Goal: Navigation & Orientation: Find specific page/section

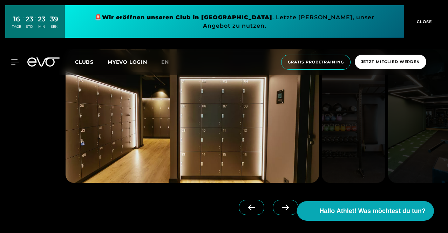
scroll to position [525, 0]
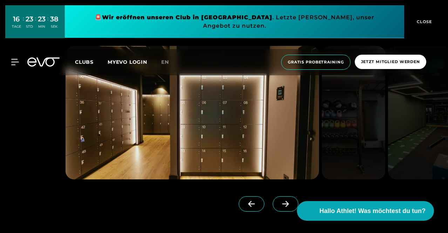
click at [279, 207] on icon at bounding box center [285, 204] width 12 height 6
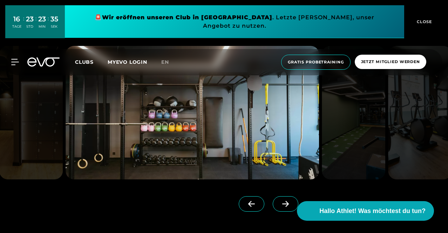
click at [279, 207] on icon at bounding box center [285, 204] width 12 height 6
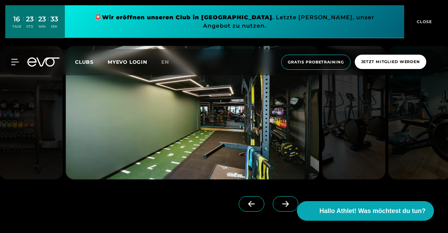
click at [279, 207] on icon at bounding box center [285, 204] width 12 height 6
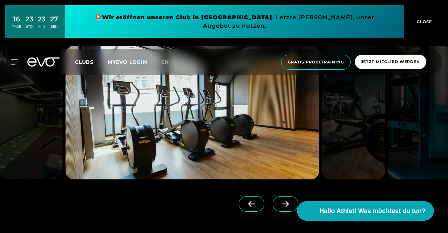
click at [279, 207] on icon at bounding box center [285, 204] width 12 height 6
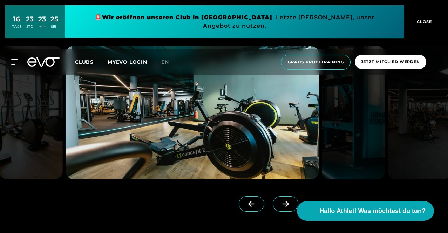
click at [279, 207] on icon at bounding box center [285, 204] width 12 height 6
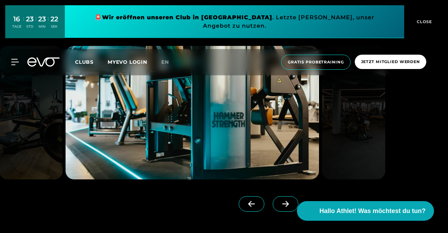
click at [279, 207] on icon at bounding box center [285, 204] width 12 height 6
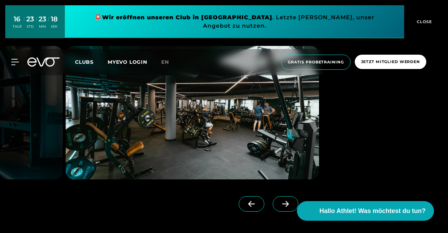
click at [279, 207] on icon at bounding box center [285, 204] width 12 height 6
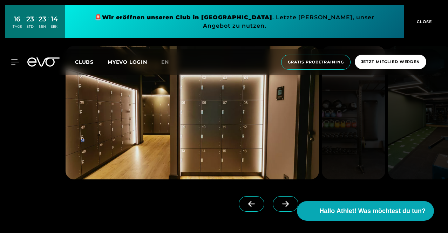
click at [94, 59] on span "Clubs" at bounding box center [84, 62] width 19 height 6
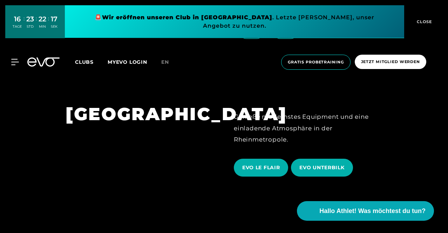
scroll to position [1035, 0]
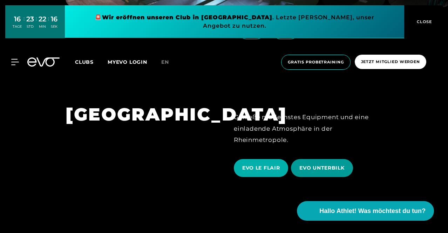
click at [323, 164] on span "EVO UNTERBILK" at bounding box center [321, 167] width 45 height 7
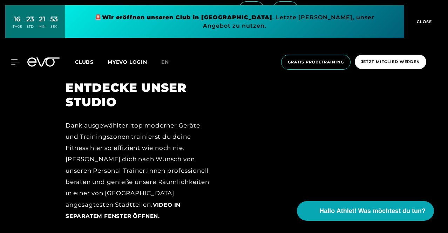
scroll to position [720, 0]
click at [250, 198] on div at bounding box center [308, 155] width 149 height 151
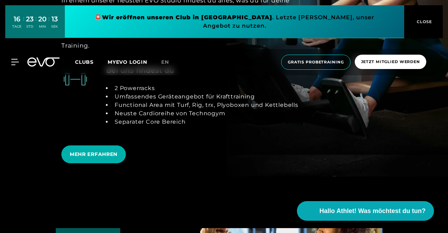
scroll to position [1342, 0]
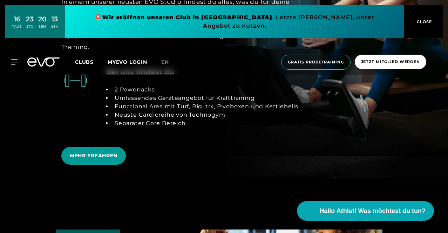
click at [100, 152] on span "MEHR ERFAHREN" at bounding box center [94, 155] width 48 height 7
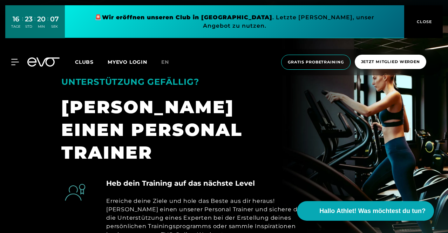
click at [354, 178] on div "Heb dein Training auf das nächste Level Erreiche deine Ziele und hole das Beste…" at bounding box center [224, 212] width 336 height 69
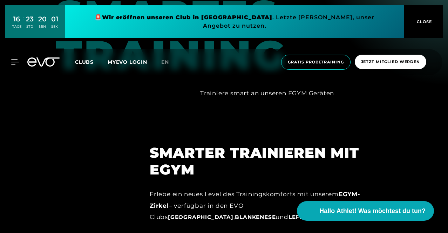
scroll to position [615, 0]
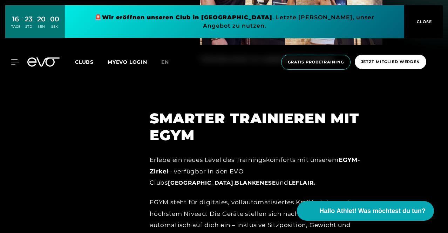
click at [354, 155] on div "Erlebe ein neues Level des Trainingskomforts mit unserem EGYM-Zirkel – verfügba…" at bounding box center [266, 171] width 233 height 34
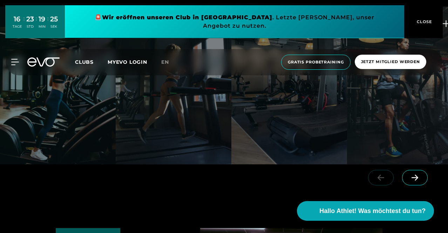
scroll to position [1356, 0]
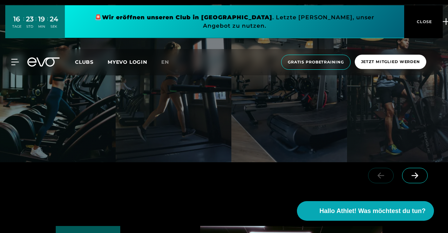
click at [411, 168] on span at bounding box center [415, 175] width 26 height 15
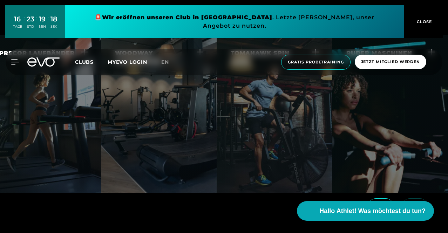
scroll to position [1328, 0]
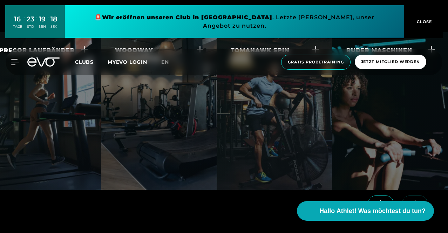
click at [380, 200] on icon at bounding box center [381, 203] width 12 height 6
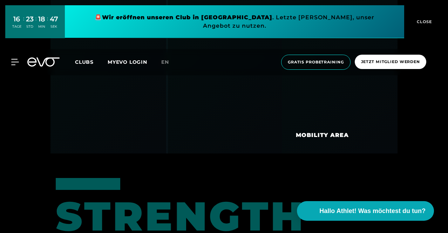
scroll to position [2705, 0]
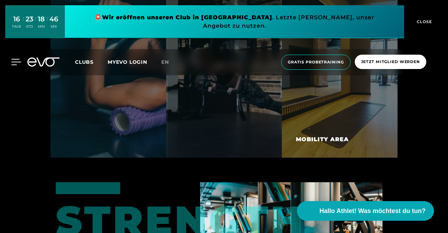
click at [13, 59] on icon at bounding box center [17, 62] width 10 height 6
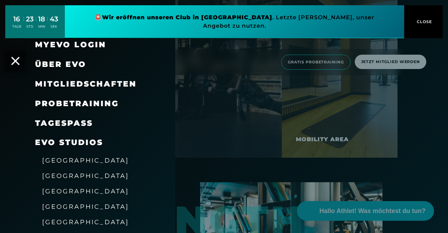
click at [73, 84] on span "Mitgliedschaften" at bounding box center [86, 83] width 102 height 9
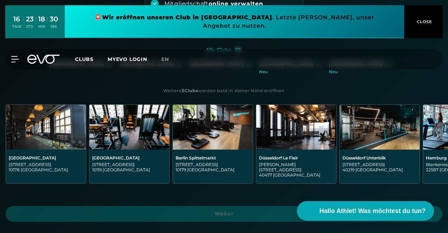
scroll to position [135, 0]
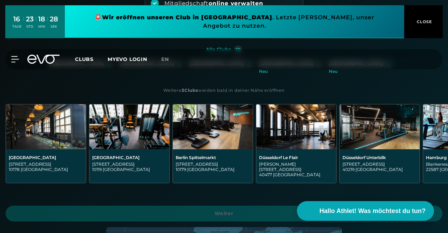
click at [119, 67] on div "[GEOGRAPHIC_DATA]" at bounding box center [146, 64] width 54 height 6
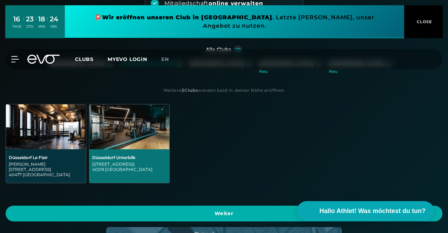
click at [166, 172] on div "Gladbacherstraße 6 40219 Düsseldorf" at bounding box center [129, 167] width 74 height 11
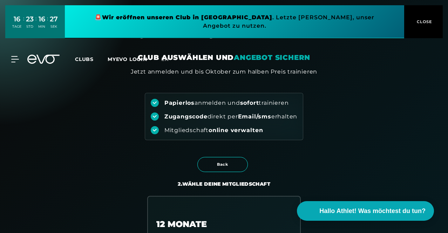
scroll to position [0, 0]
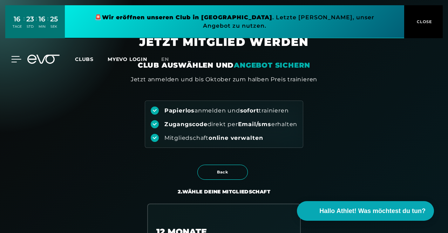
click at [12, 56] on icon at bounding box center [16, 59] width 10 height 6
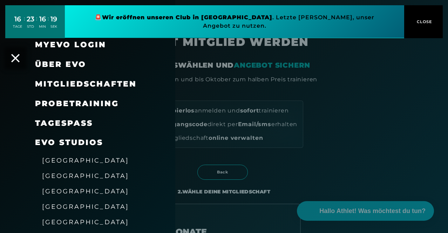
click at [68, 162] on span "[GEOGRAPHIC_DATA]" at bounding box center [85, 160] width 87 height 7
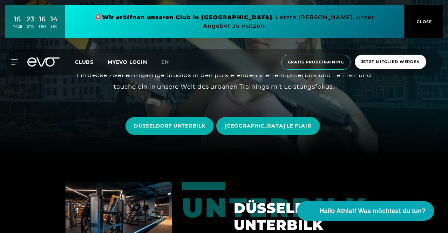
scroll to position [111, 0]
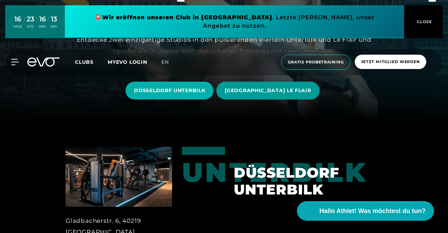
click at [267, 89] on span "DÜSSELDORF LE FLAIR" at bounding box center [268, 90] width 86 height 7
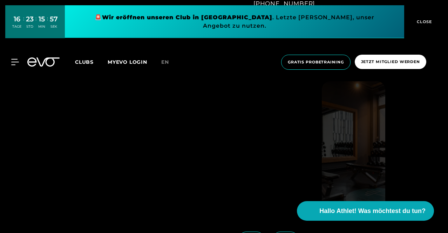
scroll to position [522, 0]
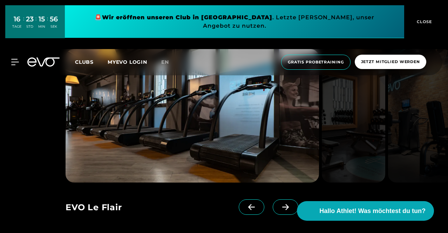
click at [279, 209] on icon at bounding box center [285, 207] width 12 height 6
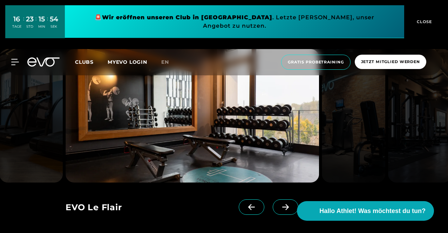
click at [279, 206] on span at bounding box center [286, 206] width 26 height 15
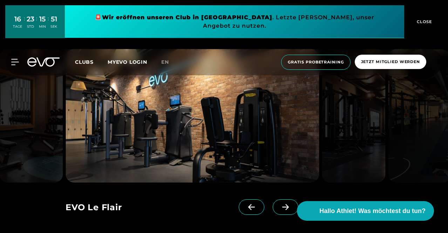
click at [279, 206] on span at bounding box center [286, 206] width 26 height 15
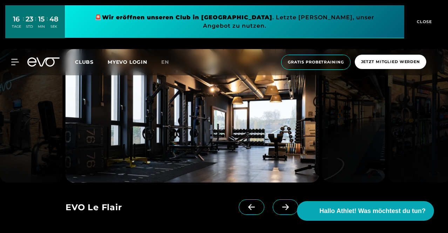
click at [245, 204] on icon at bounding box center [251, 207] width 12 height 6
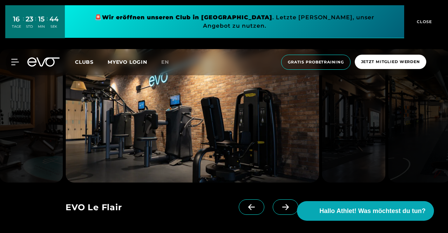
click at [279, 204] on icon at bounding box center [285, 207] width 12 height 6
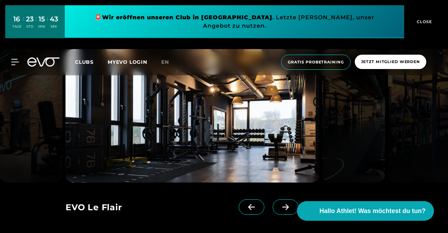
click at [279, 204] on icon at bounding box center [285, 207] width 12 height 6
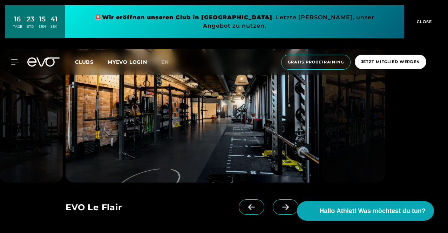
click at [279, 204] on icon at bounding box center [285, 207] width 12 height 6
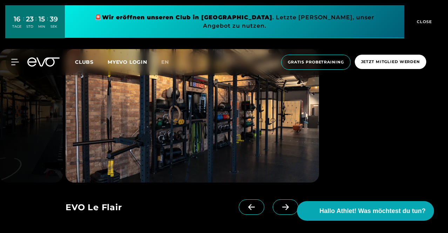
click at [279, 204] on icon at bounding box center [285, 207] width 12 height 6
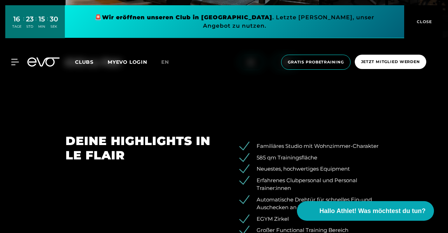
scroll to position [660, 0]
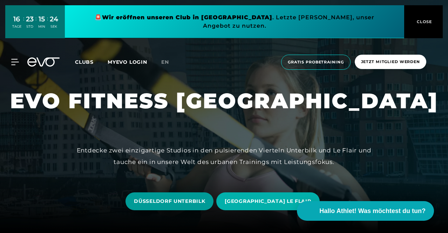
click at [180, 202] on span "DÜSSELDORF UNTERBILK" at bounding box center [169, 201] width 71 height 7
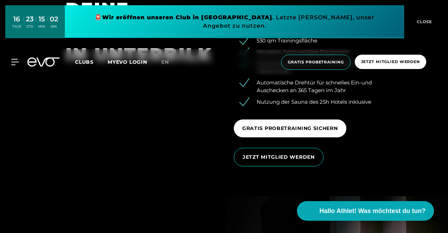
scroll to position [1001, 0]
